Goal: Complete application form

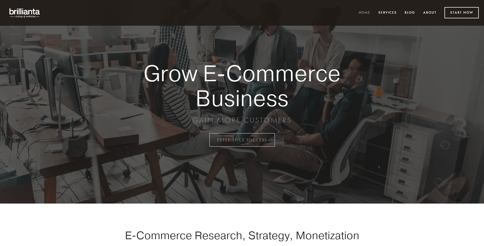
scroll to position [1374, 0]
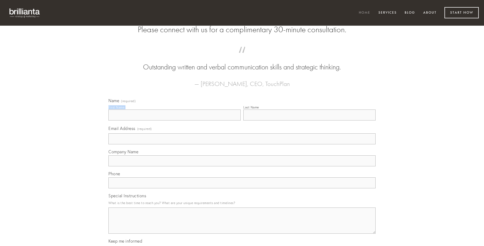
type input "[PERSON_NAME] V"
click at [310, 121] on input "Last Name" at bounding box center [309, 115] width 132 height 11
type input "[PERSON_NAME] V"
click at [242, 144] on input "Email Address (required)" at bounding box center [242, 138] width 267 height 11
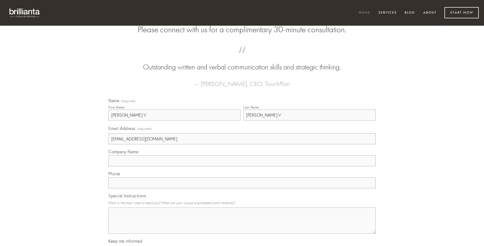
type input "[EMAIL_ADDRESS][DOMAIN_NAME]"
click at [242, 166] on input "Company Name" at bounding box center [242, 160] width 267 height 11
type input "temperantia"
click at [242, 188] on input "text" at bounding box center [242, 182] width 267 height 11
click at [242, 225] on textarea "Special Instructions" at bounding box center [242, 221] width 267 height 26
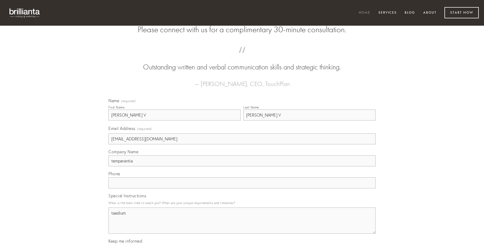
type textarea "taedium"
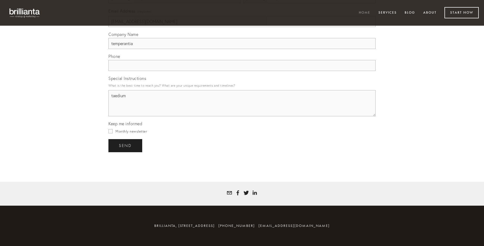
click at [126, 145] on span "send" at bounding box center [125, 145] width 13 height 5
